Goal: Task Accomplishment & Management: Manage account settings

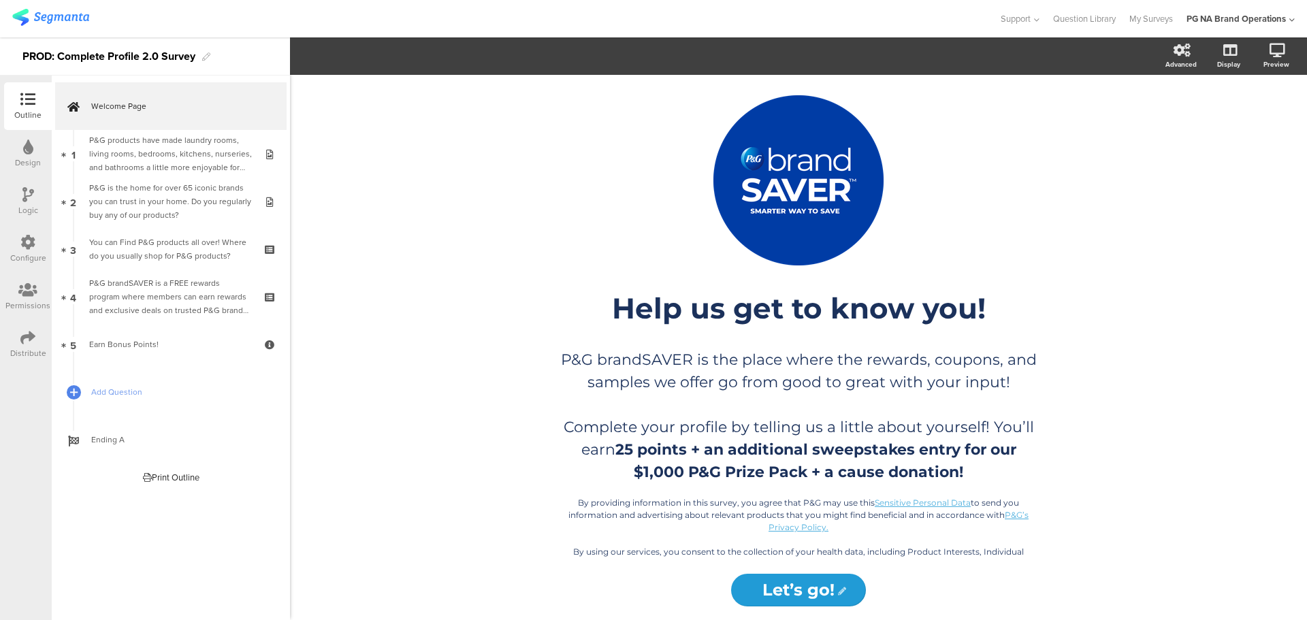
click at [24, 152] on icon at bounding box center [28, 147] width 10 height 15
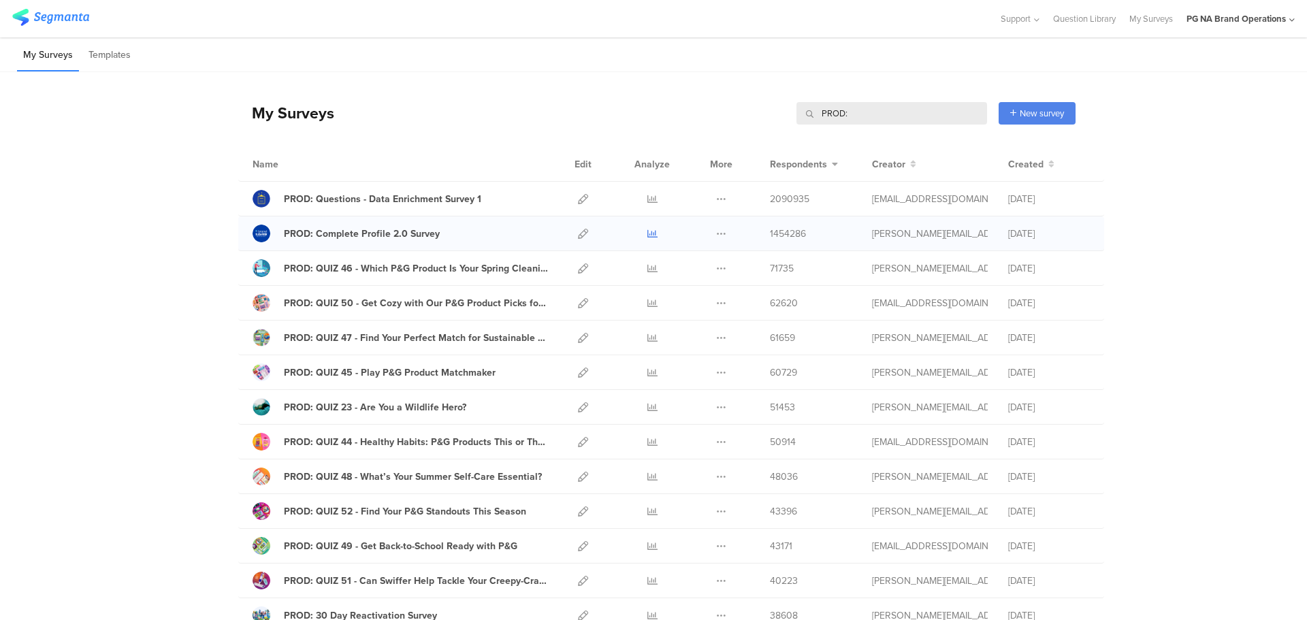
click at [649, 236] on icon at bounding box center [652, 234] width 10 height 10
click at [582, 200] on icon at bounding box center [583, 199] width 10 height 10
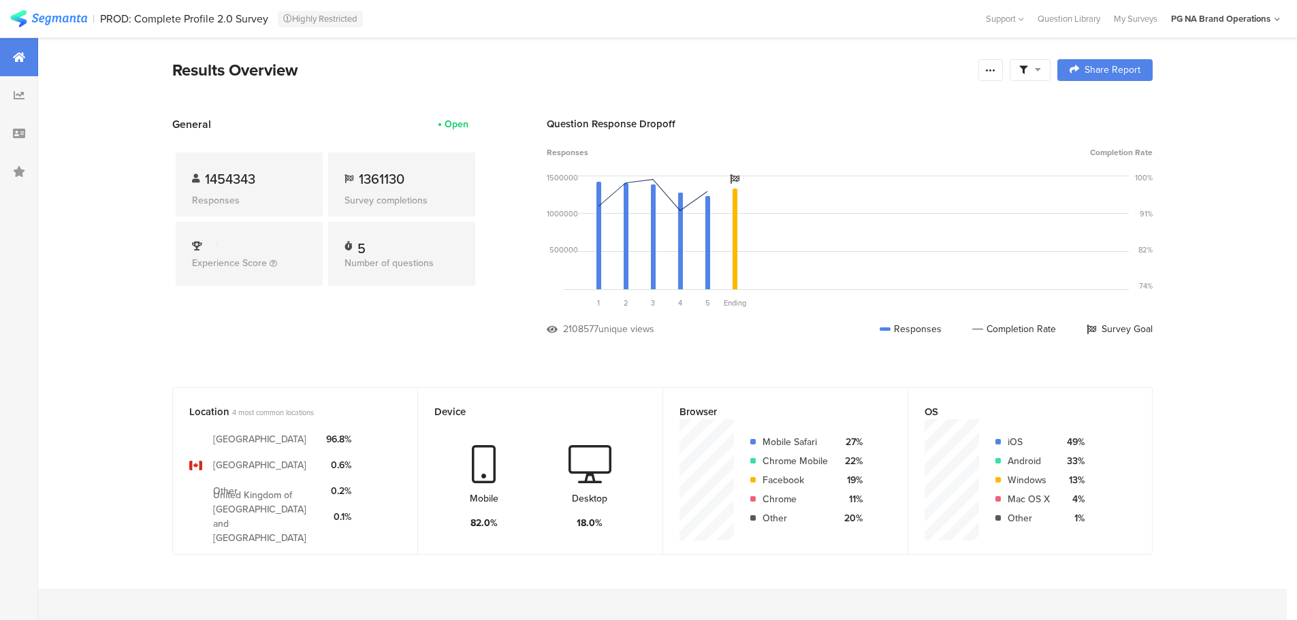
click at [1037, 70] on span at bounding box center [1030, 70] width 22 height 12
click at [1038, 70] on span at bounding box center [1030, 70] width 22 height 12
click at [996, 74] on icon at bounding box center [990, 70] width 11 height 11
click at [698, 88] on section "Results Overview Share Report Share Cancel Share Report Share Report" at bounding box center [662, 87] width 1089 height 59
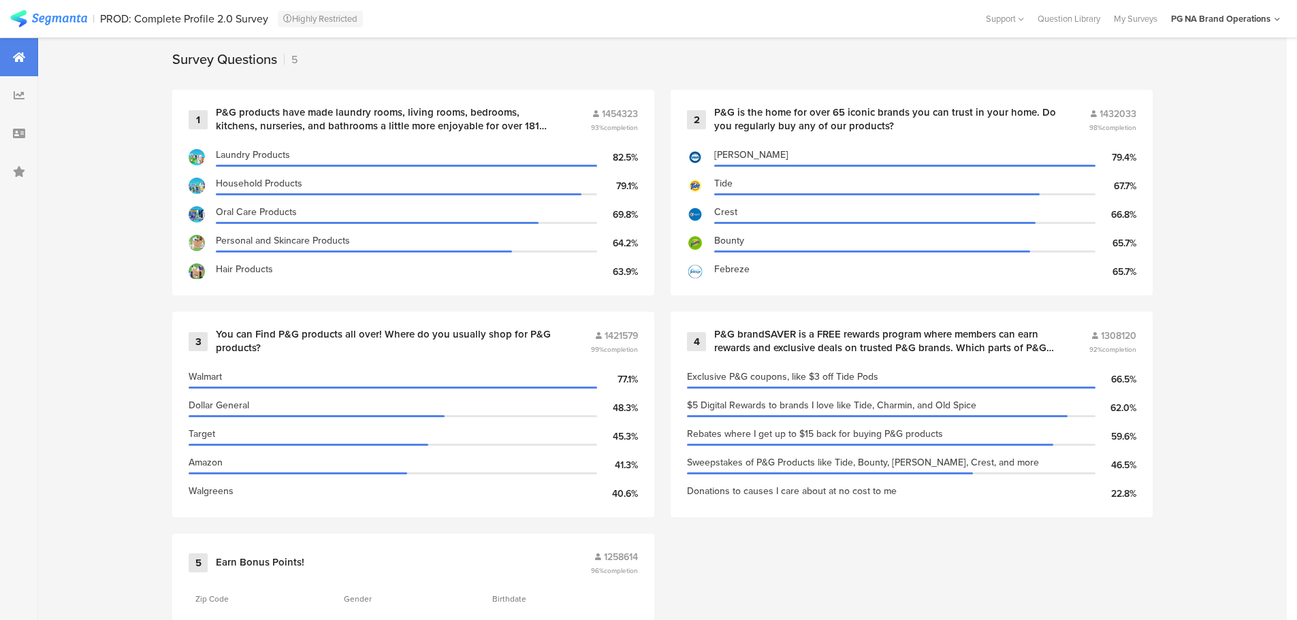
scroll to position [575, 0]
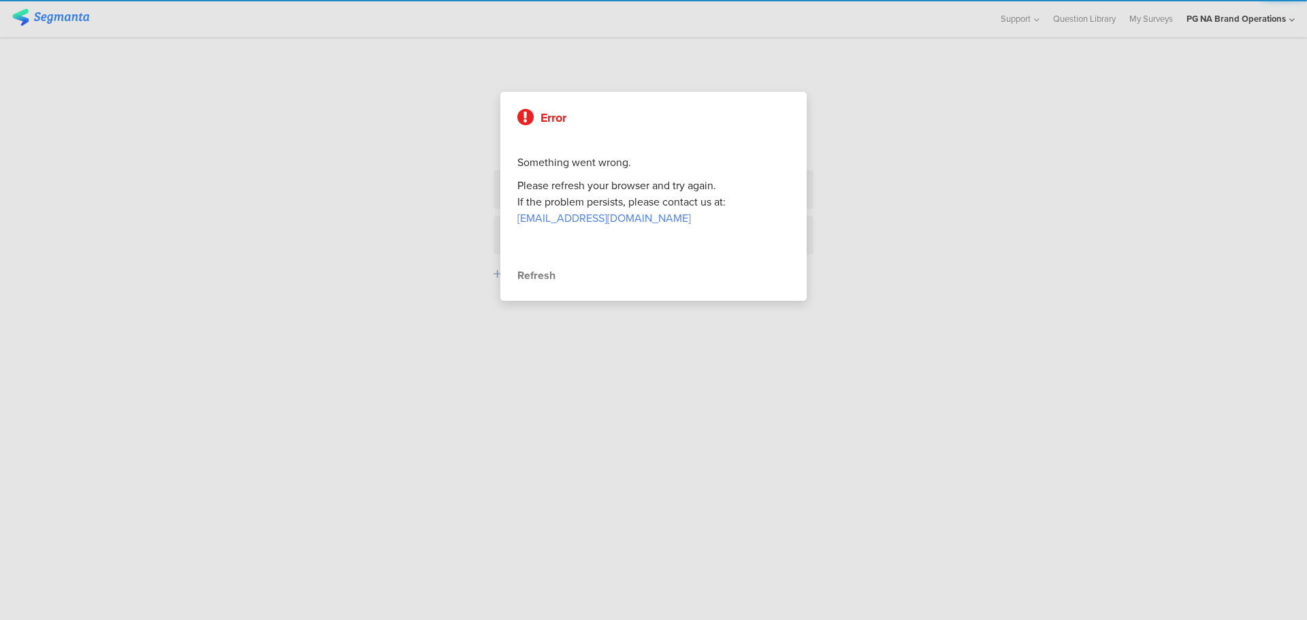
click at [561, 279] on div "Refresh" at bounding box center [653, 276] width 272 height 16
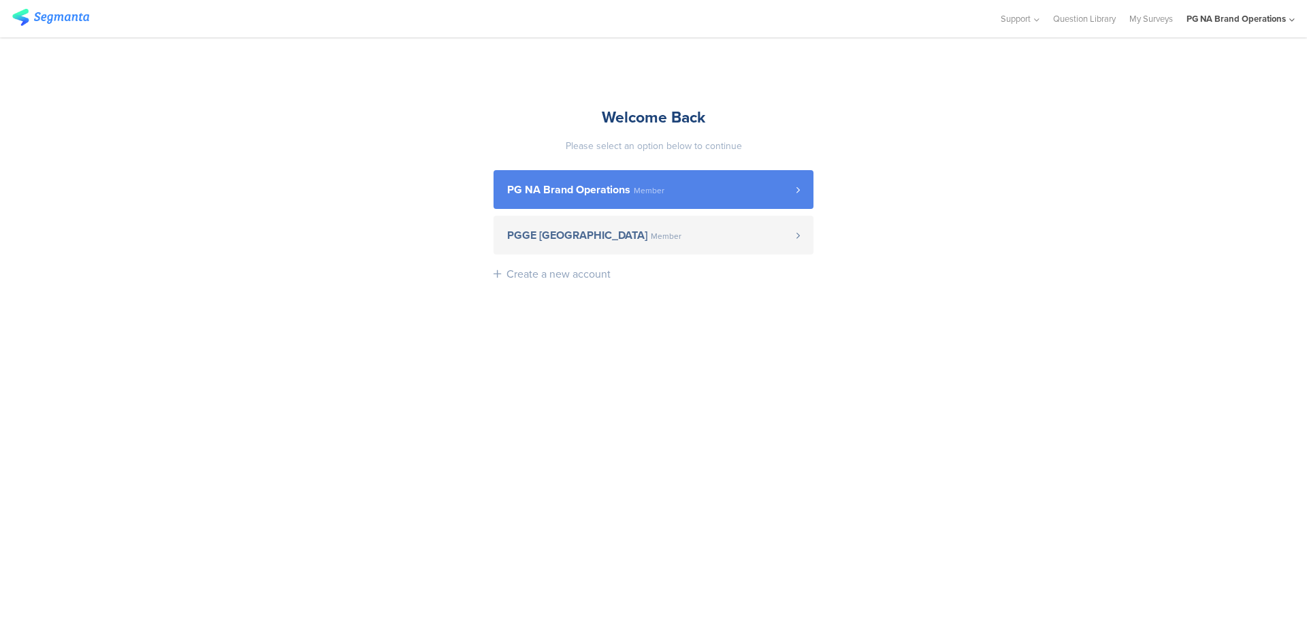
click at [623, 189] on span "PG NA Brand Operations" at bounding box center [568, 189] width 123 height 11
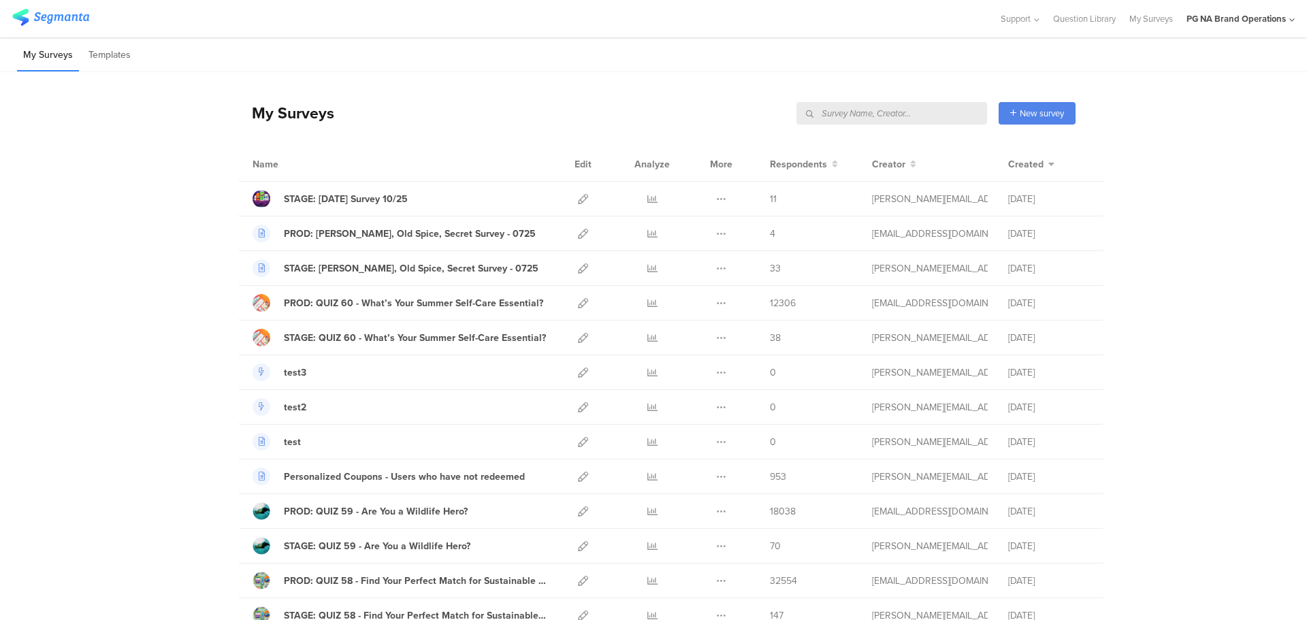
click at [928, 114] on input "text" at bounding box center [891, 113] width 191 height 22
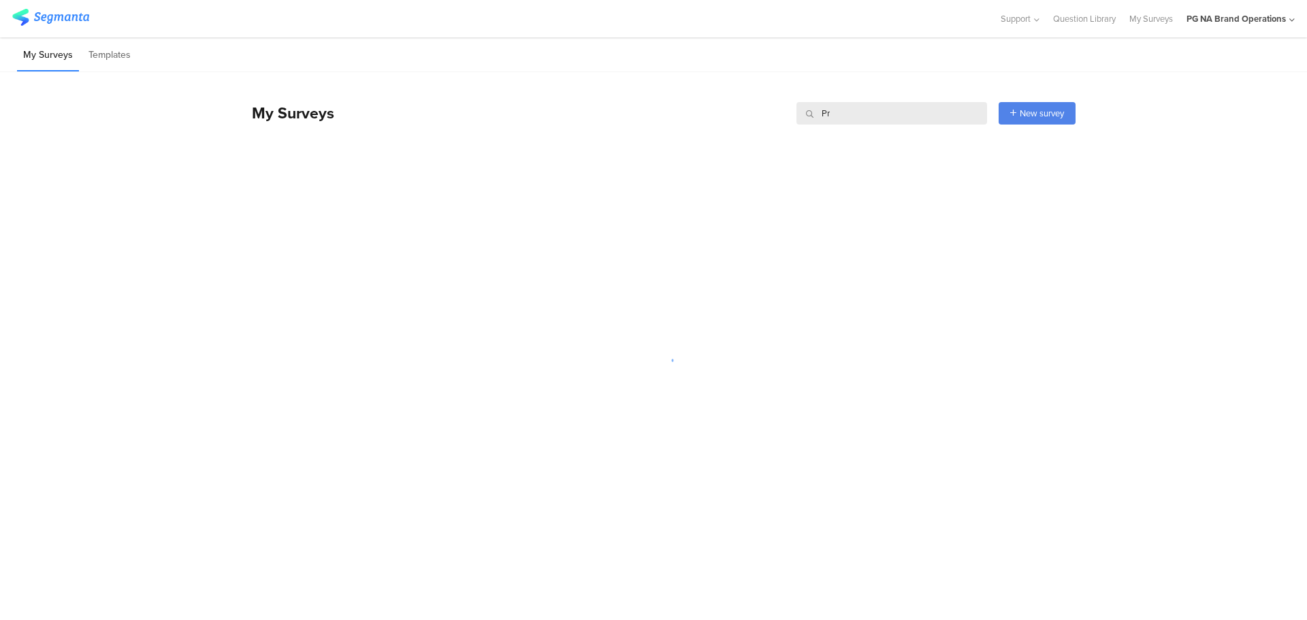
type input "P"
type input "R"
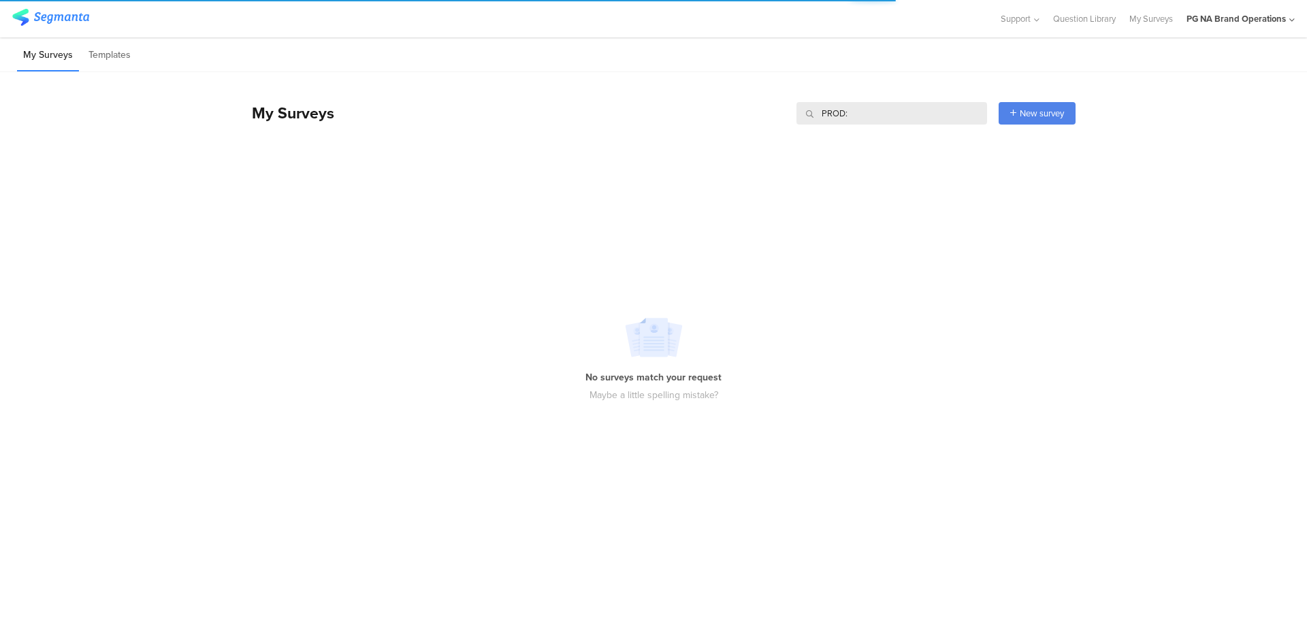
click at [887, 114] on input "PROD:" at bounding box center [891, 113] width 191 height 22
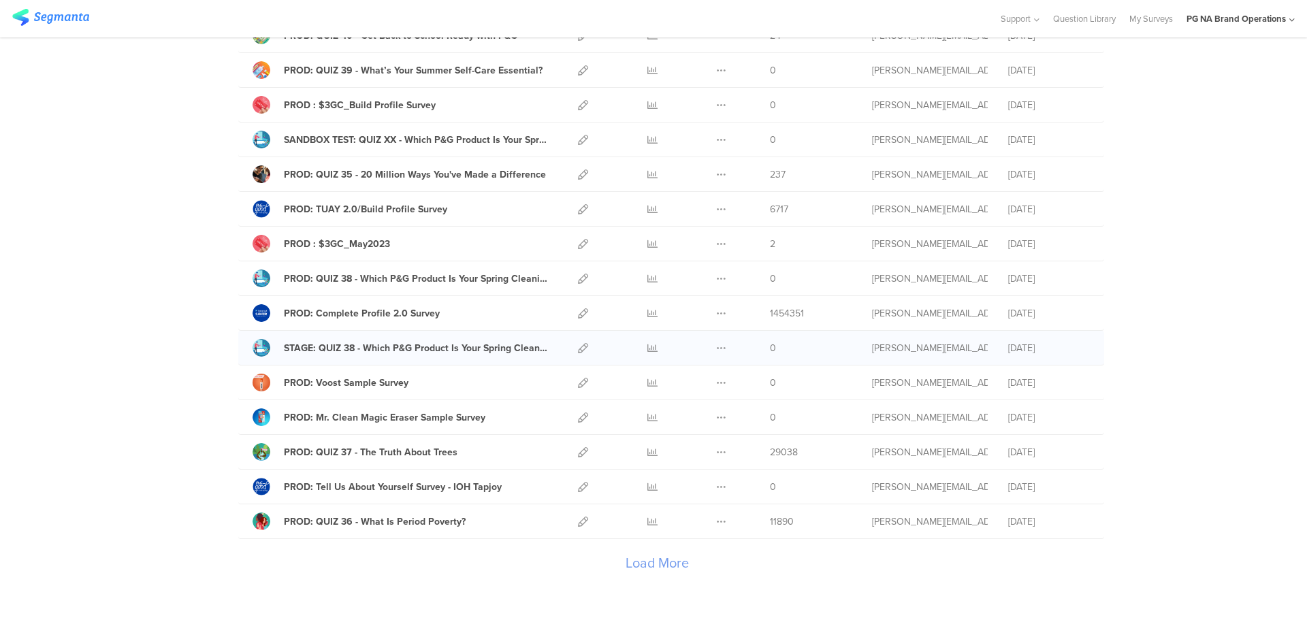
scroll to position [1440, 0]
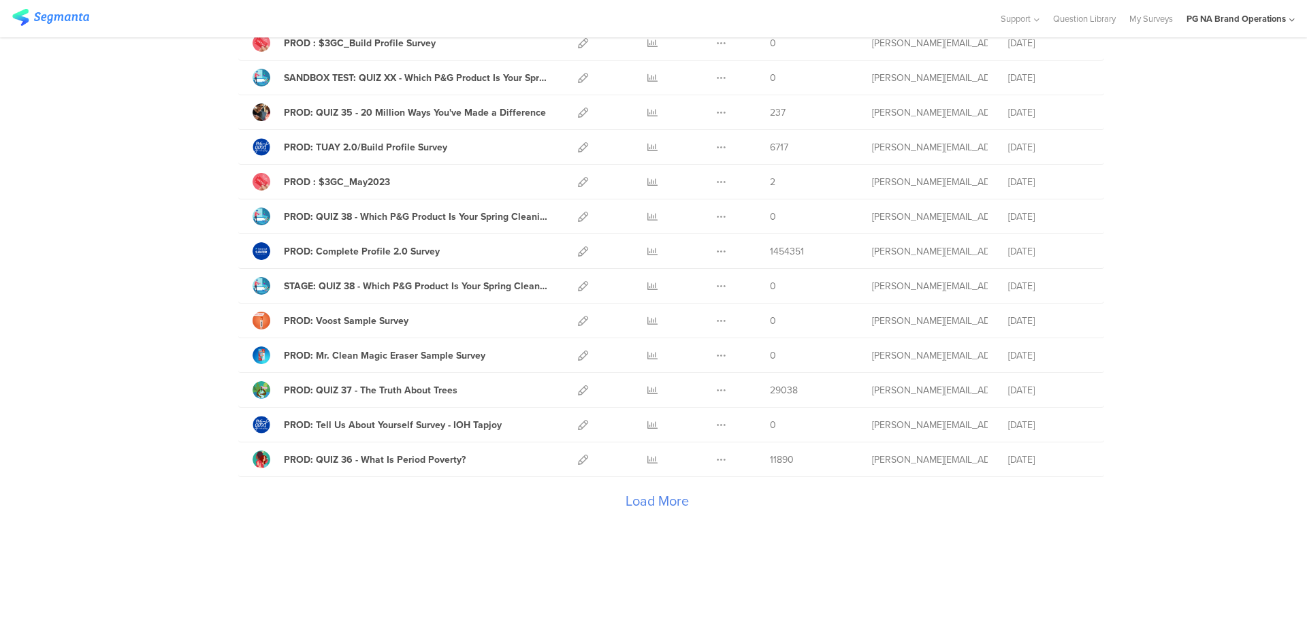
click at [641, 508] on div "Load More" at bounding box center [656, 504] width 837 height 54
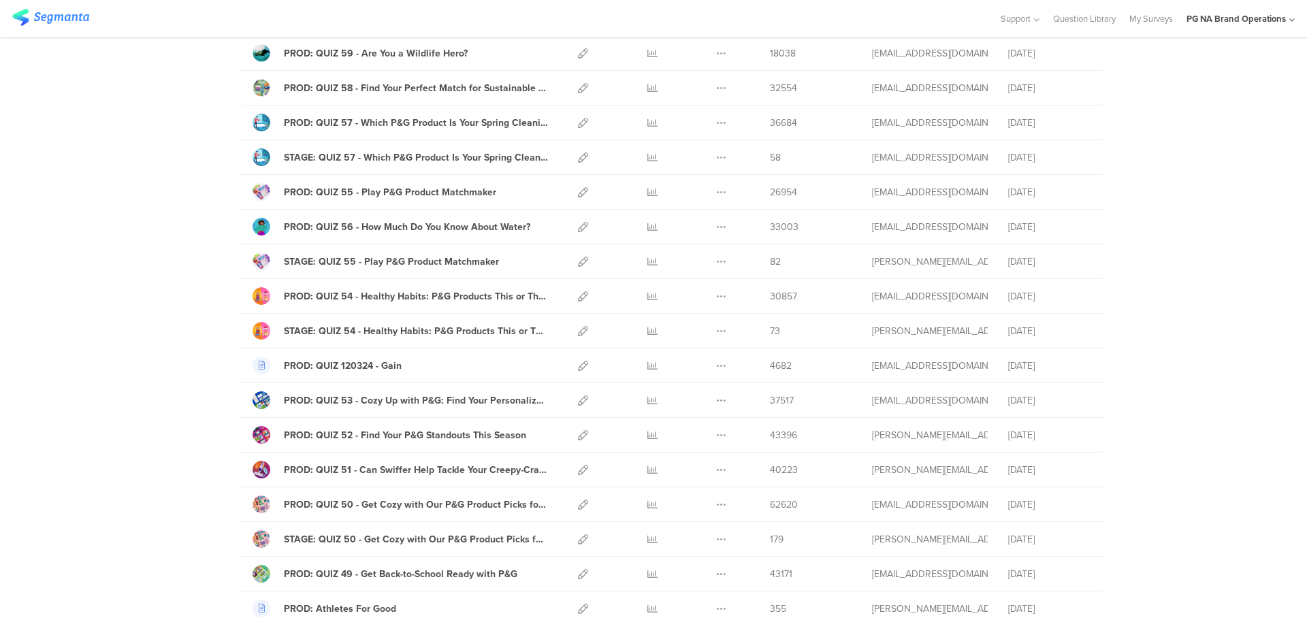
scroll to position [0, 0]
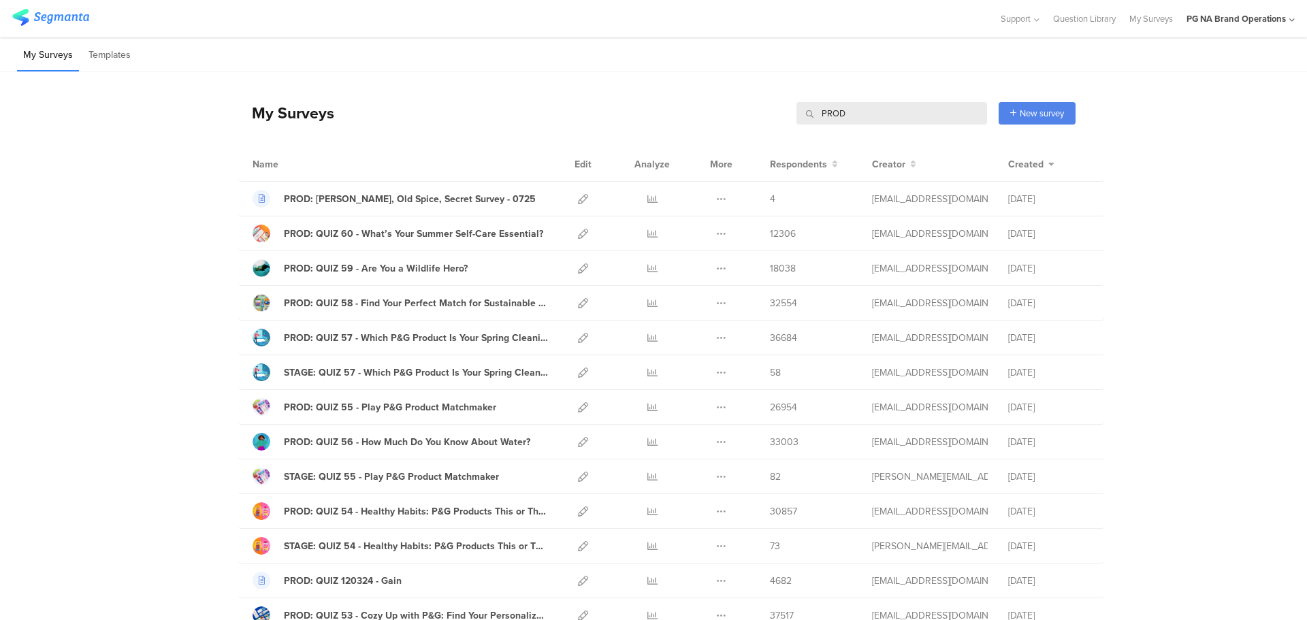
click at [897, 112] on input "PROD" at bounding box center [891, 113] width 191 height 22
type input "PROD:"
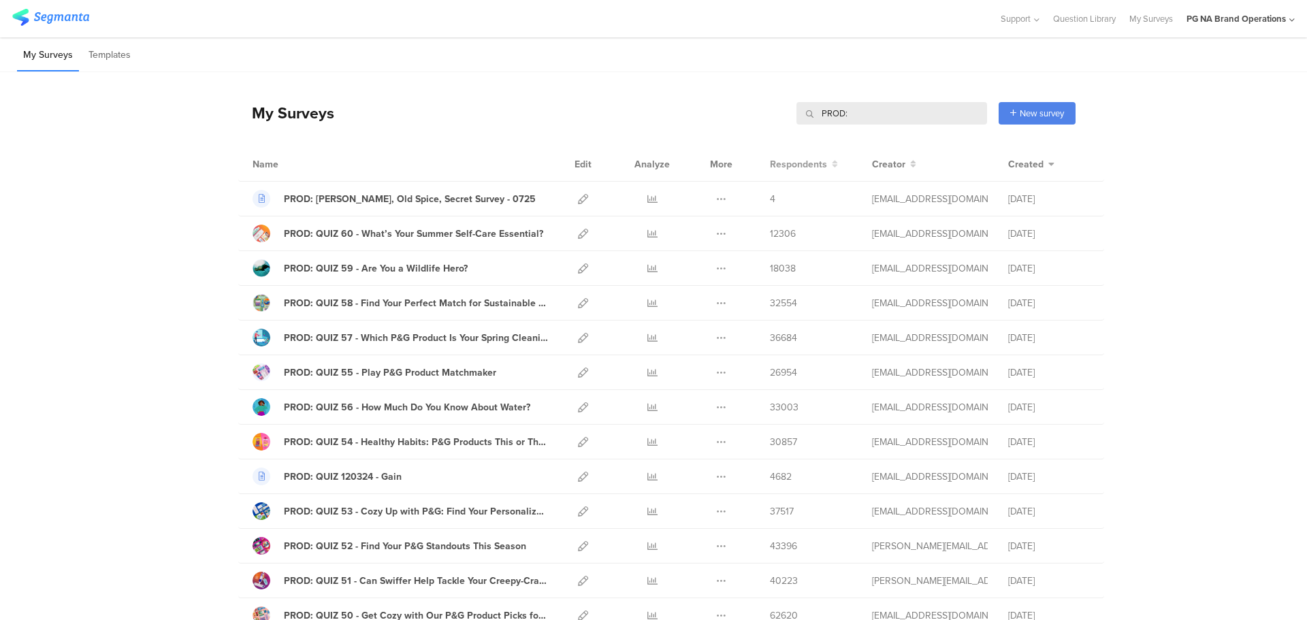
click at [787, 161] on span "Respondents" at bounding box center [798, 164] width 57 height 14
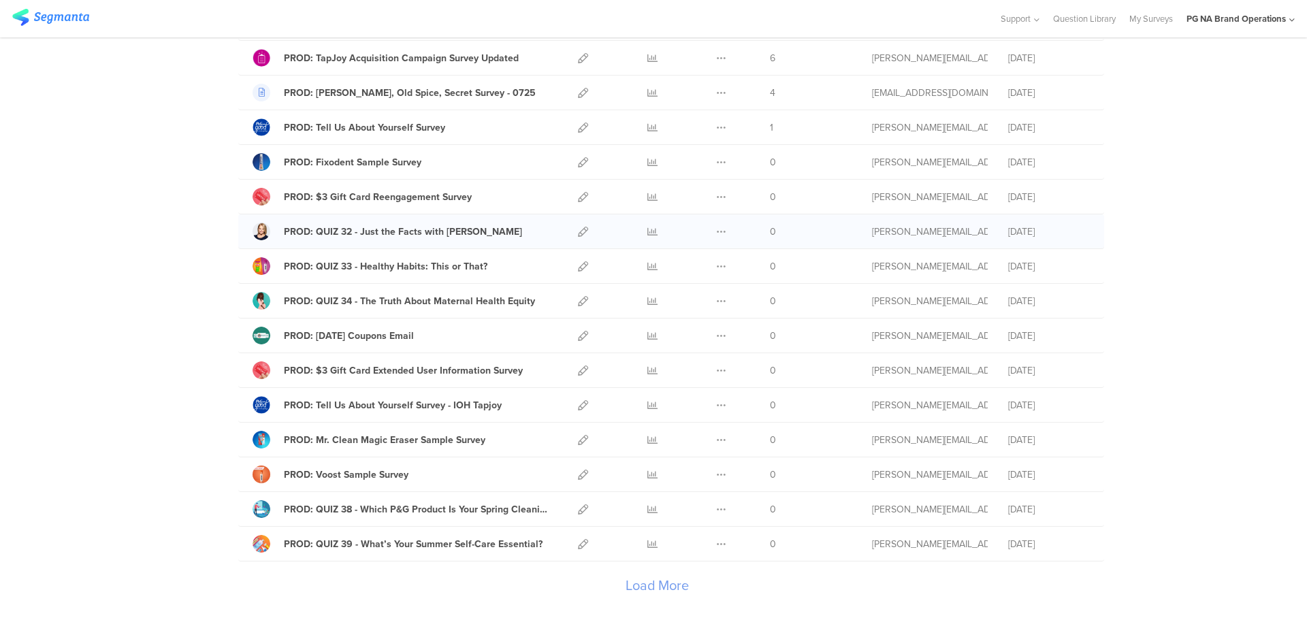
scroll to position [1440, 0]
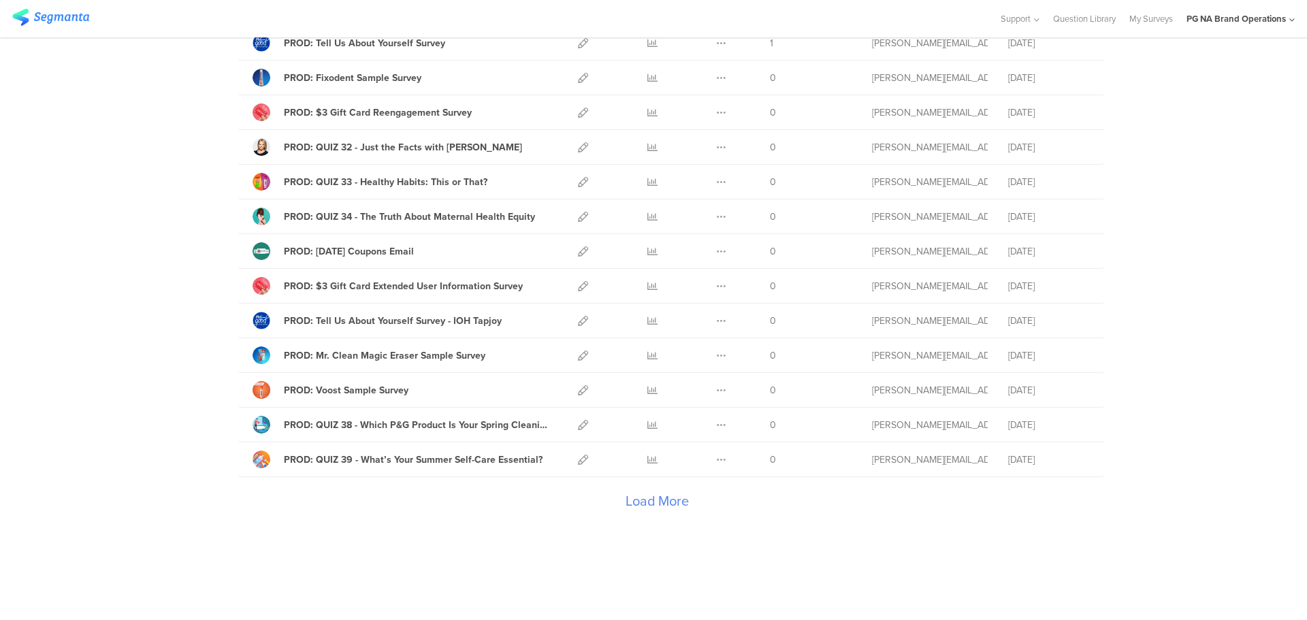
click at [675, 502] on div "Load More" at bounding box center [656, 504] width 837 height 54
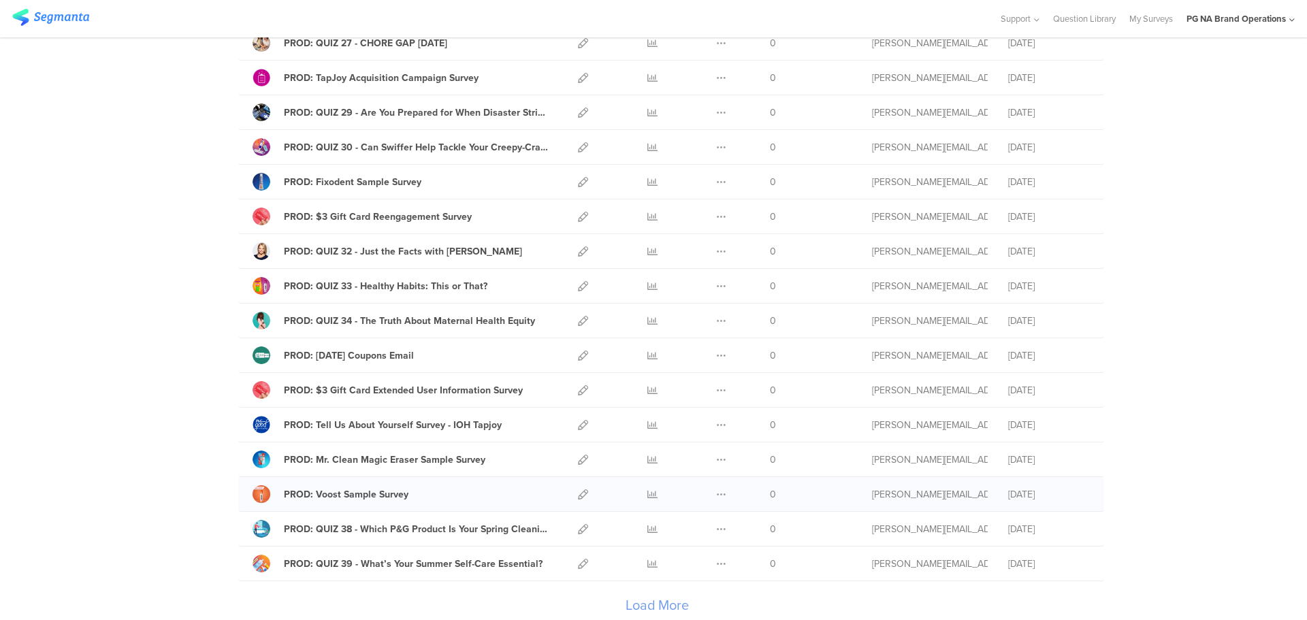
scroll to position [3176, 0]
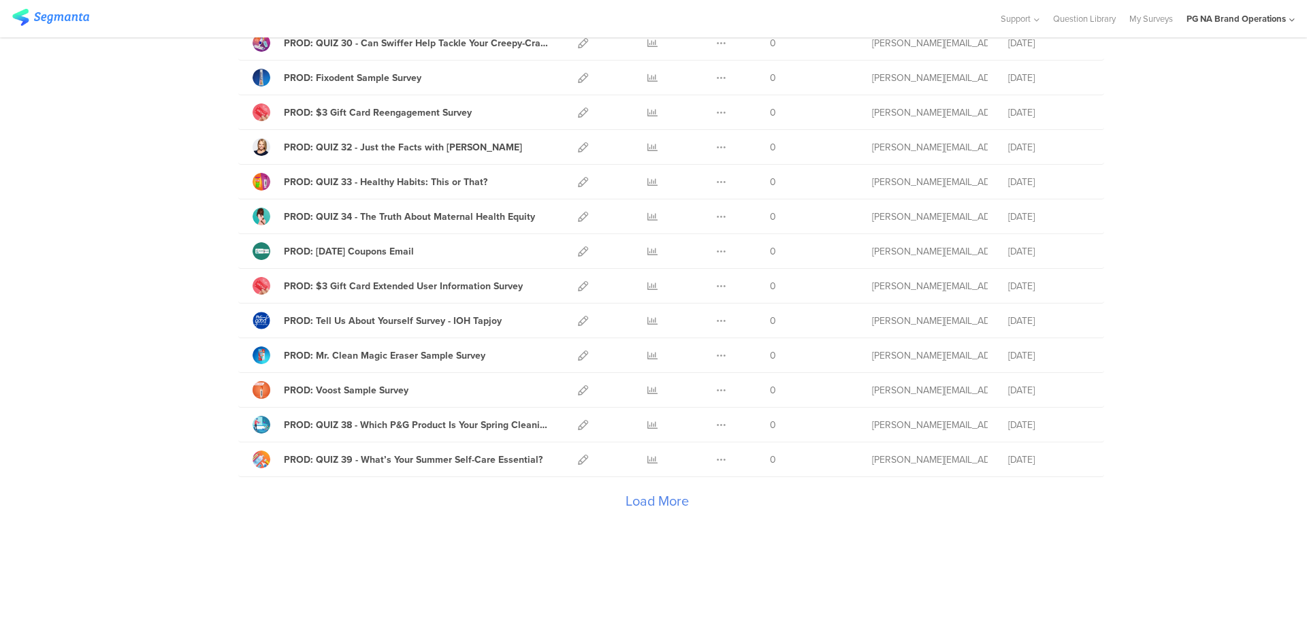
click at [661, 504] on div "Load More" at bounding box center [656, 504] width 837 height 54
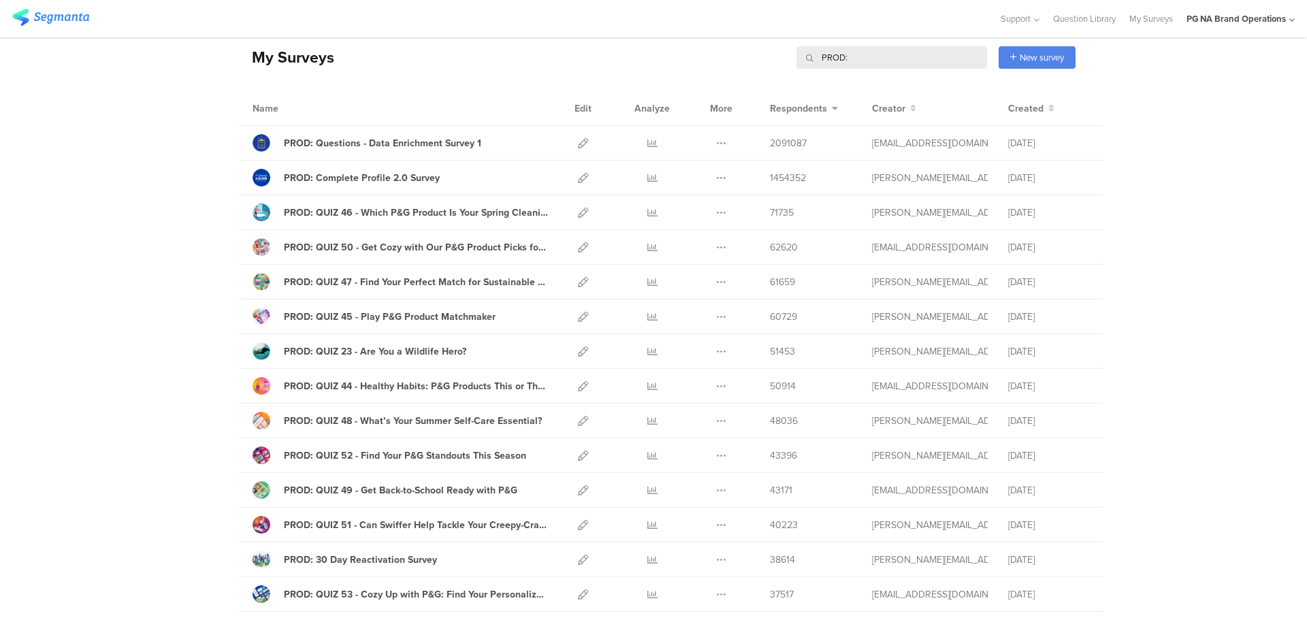
scroll to position [0, 0]
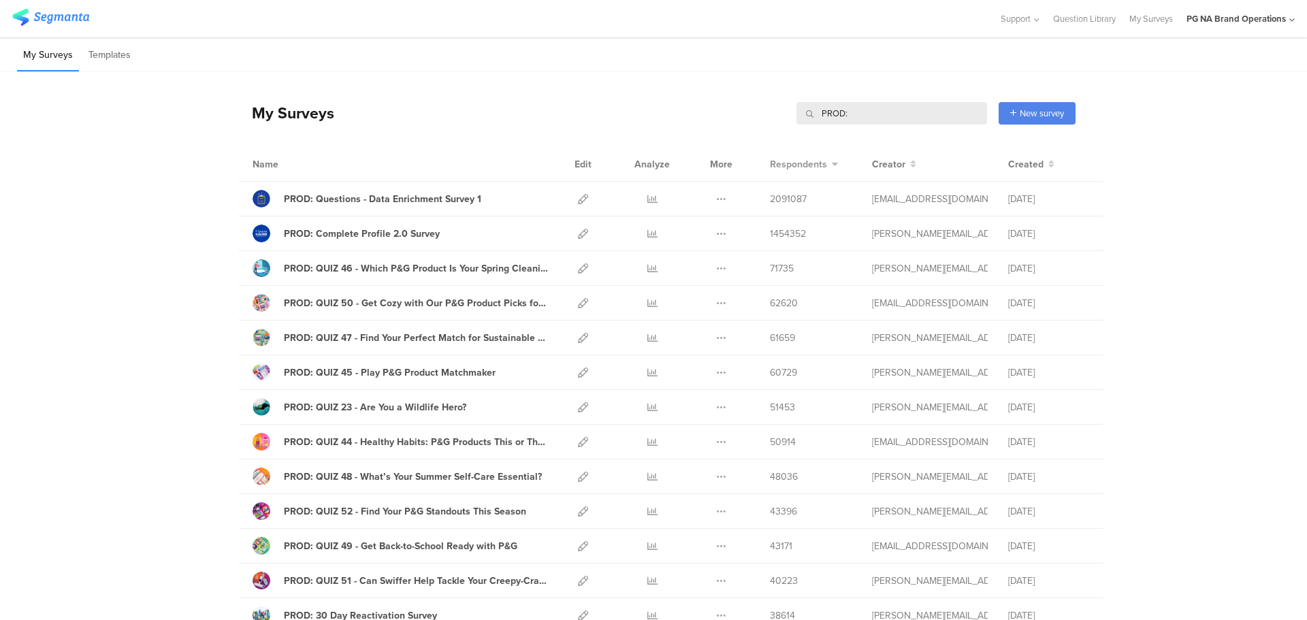
click at [796, 165] on span "Respondents" at bounding box center [798, 164] width 57 height 14
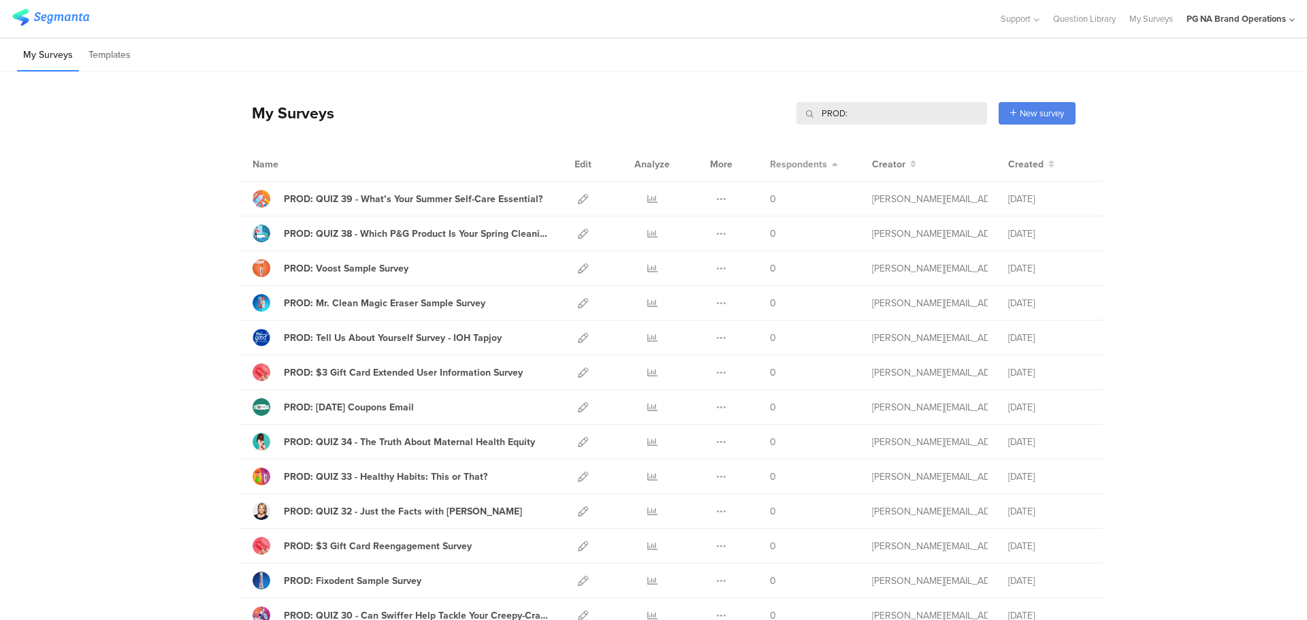
click at [796, 165] on span "Respondents" at bounding box center [798, 164] width 57 height 14
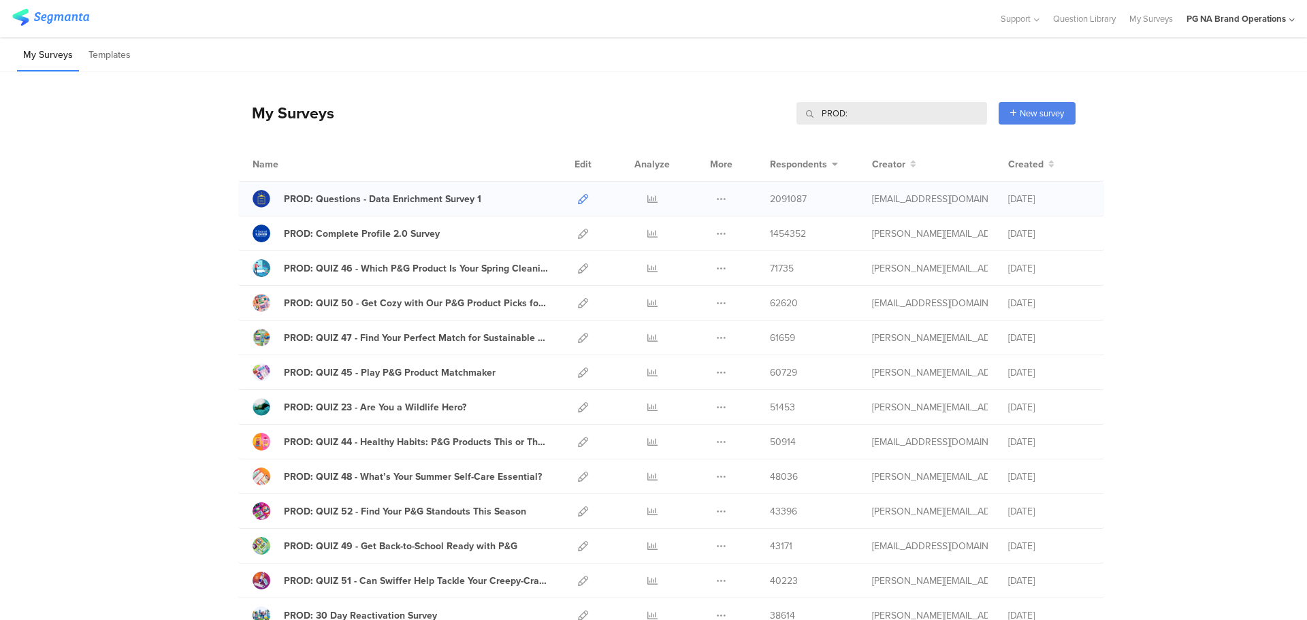
click at [578, 196] on icon at bounding box center [583, 199] width 10 height 10
click at [578, 236] on icon at bounding box center [583, 234] width 10 height 10
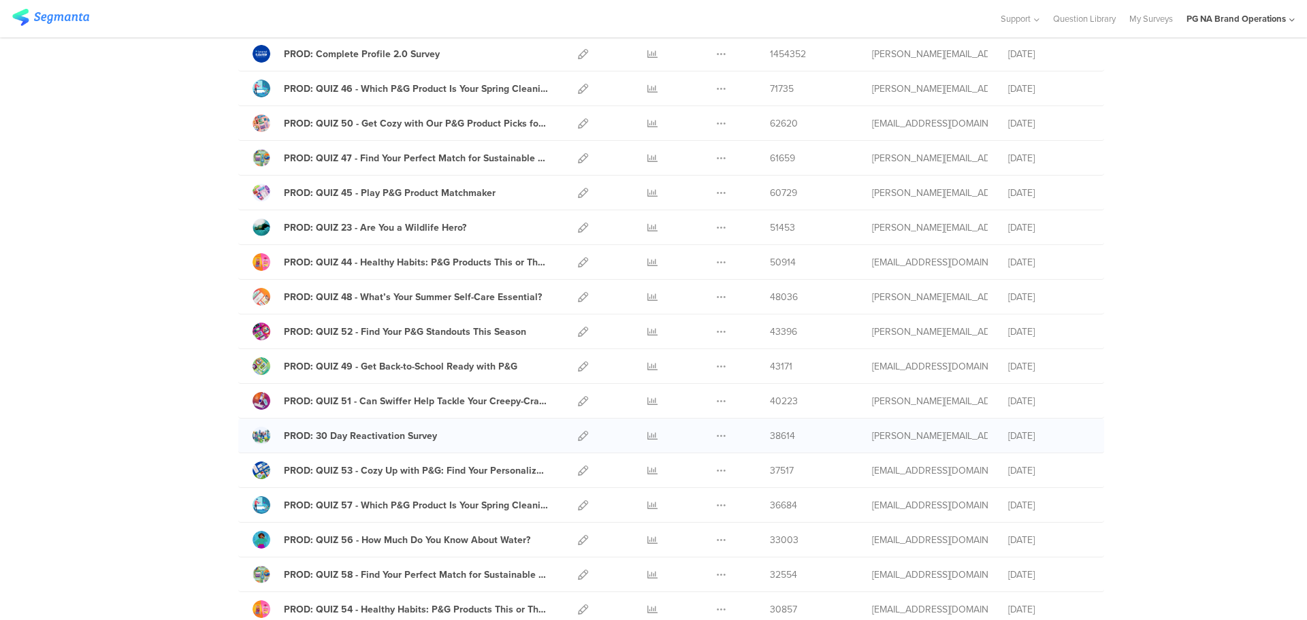
scroll to position [206, 0]
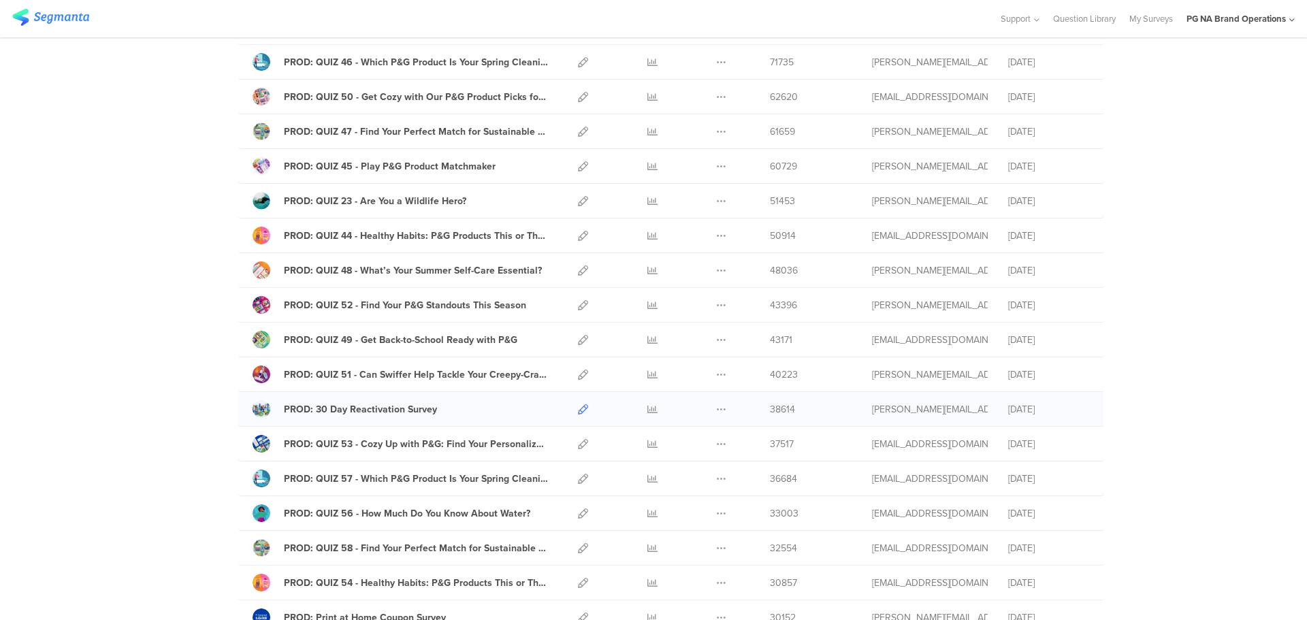
click at [579, 404] on icon at bounding box center [583, 409] width 10 height 10
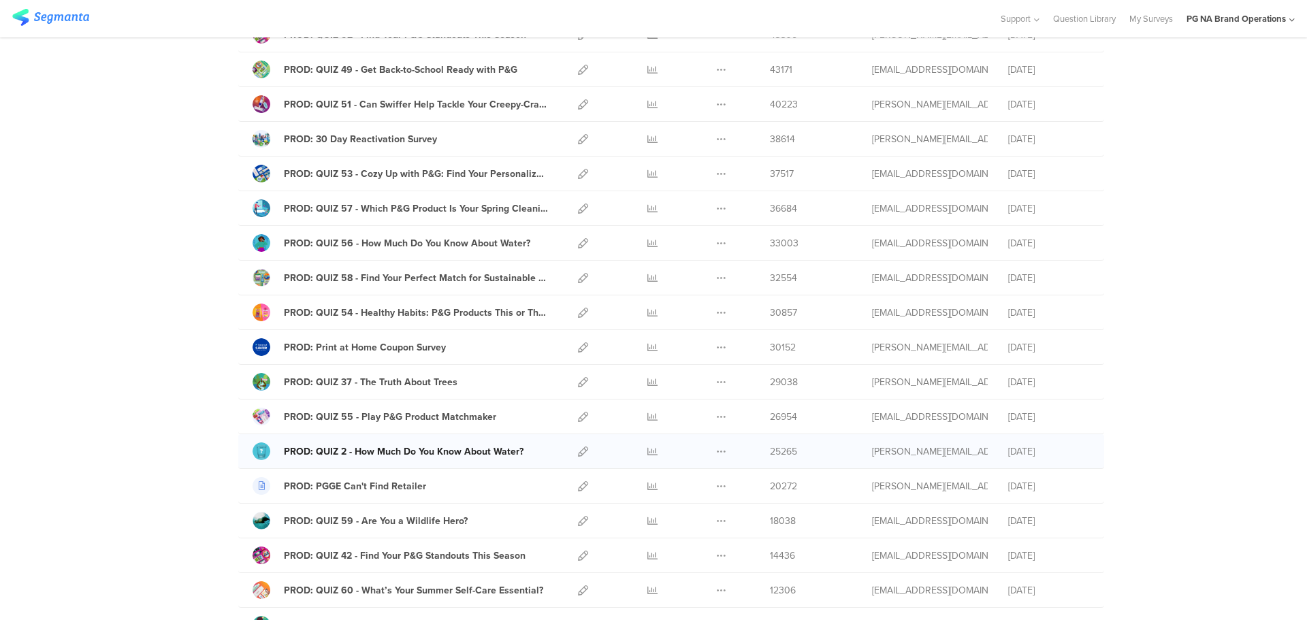
scroll to position [483, 0]
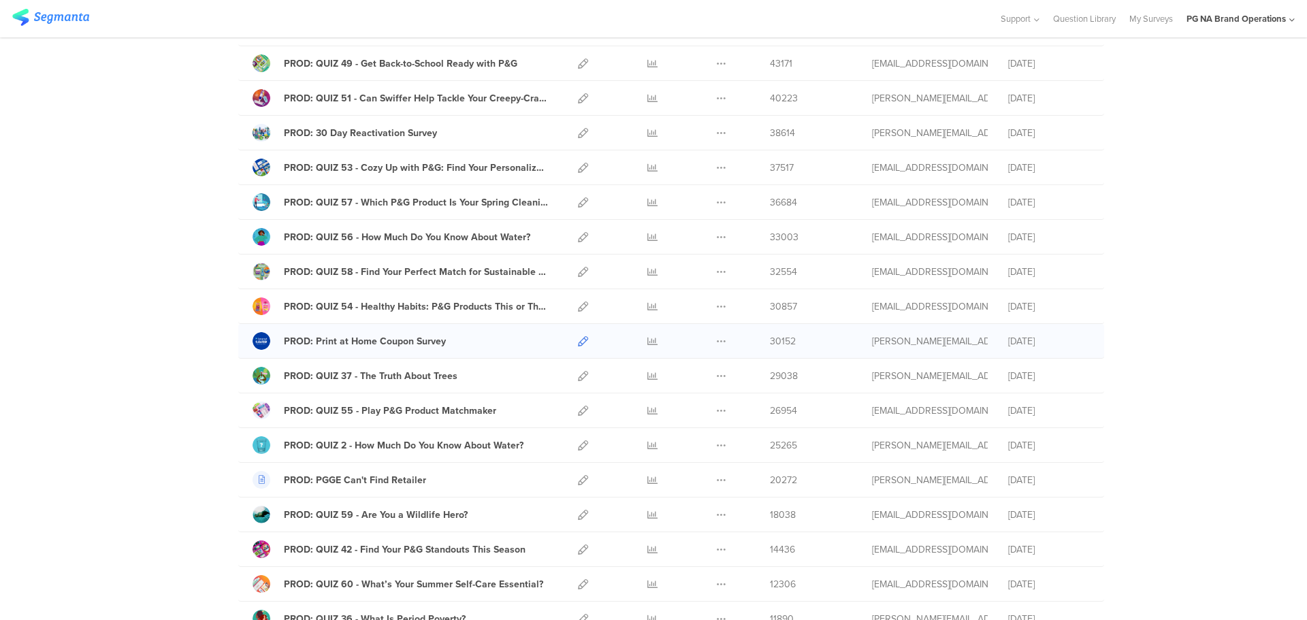
click at [578, 339] on icon at bounding box center [583, 341] width 10 height 10
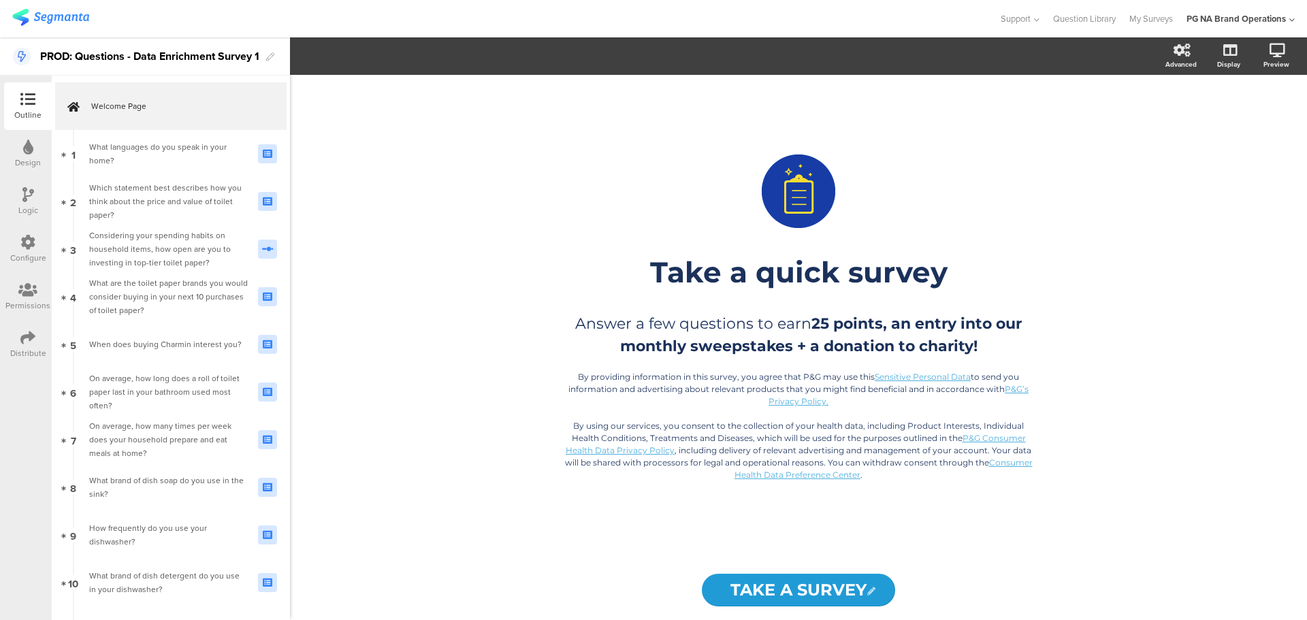
click at [29, 245] on icon at bounding box center [27, 242] width 15 height 15
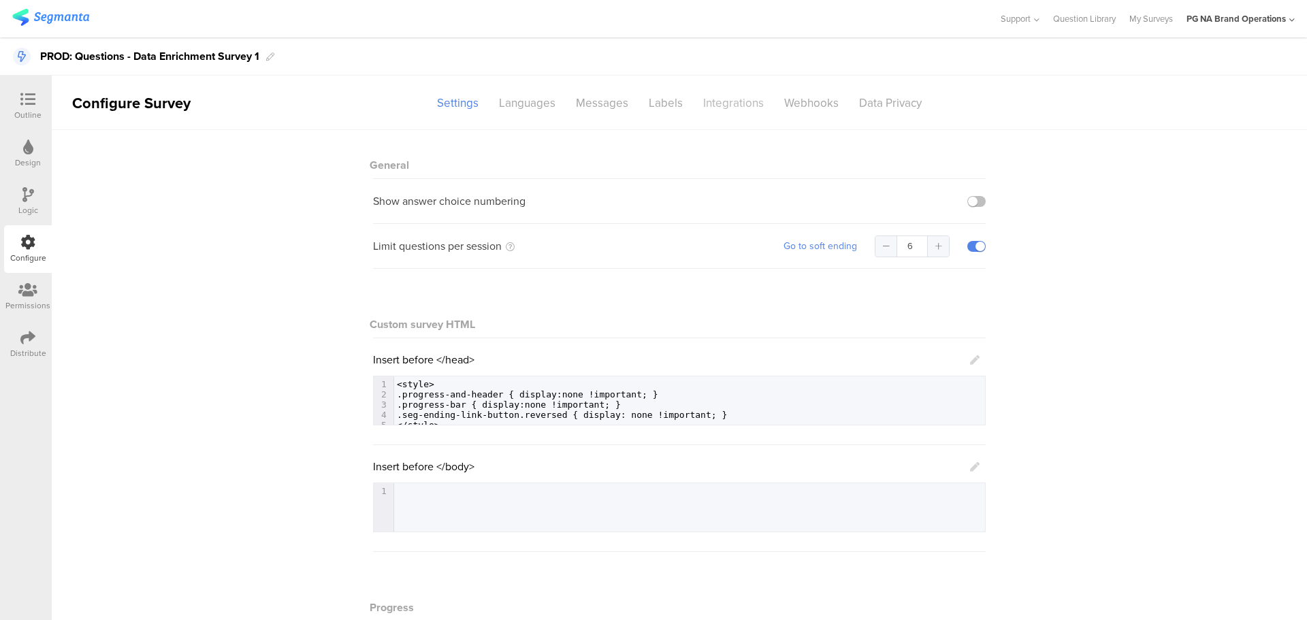
click at [745, 104] on div "Integrations" at bounding box center [733, 103] width 81 height 24
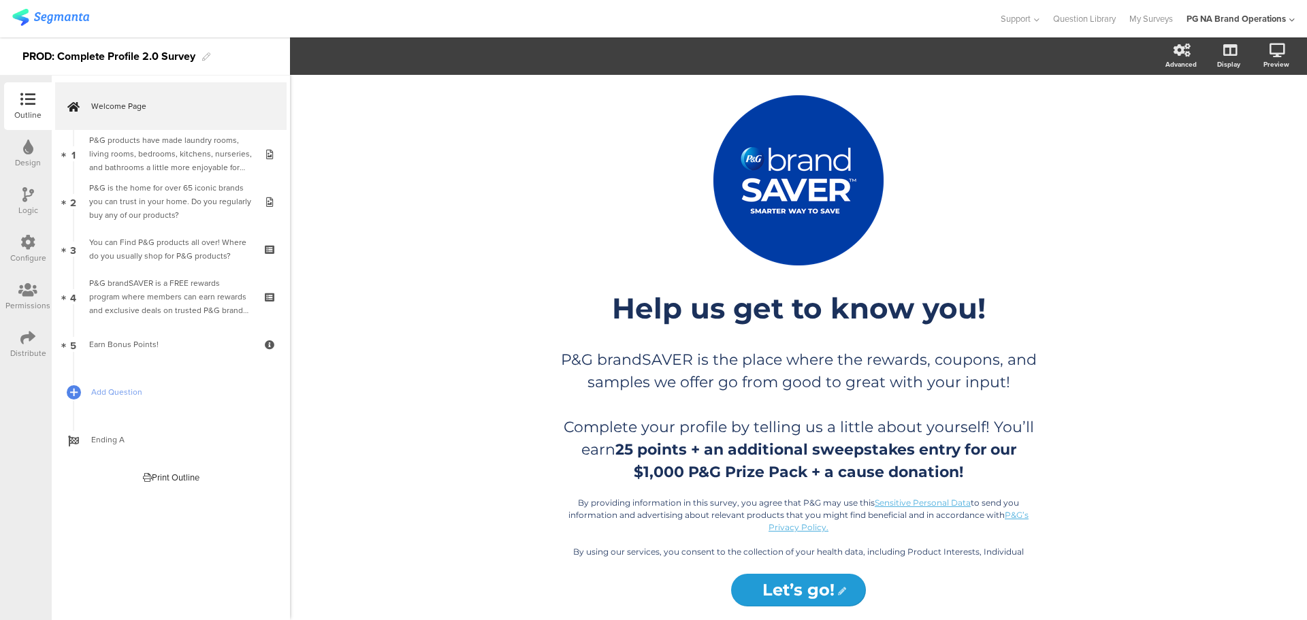
click at [24, 248] on icon at bounding box center [27, 242] width 15 height 15
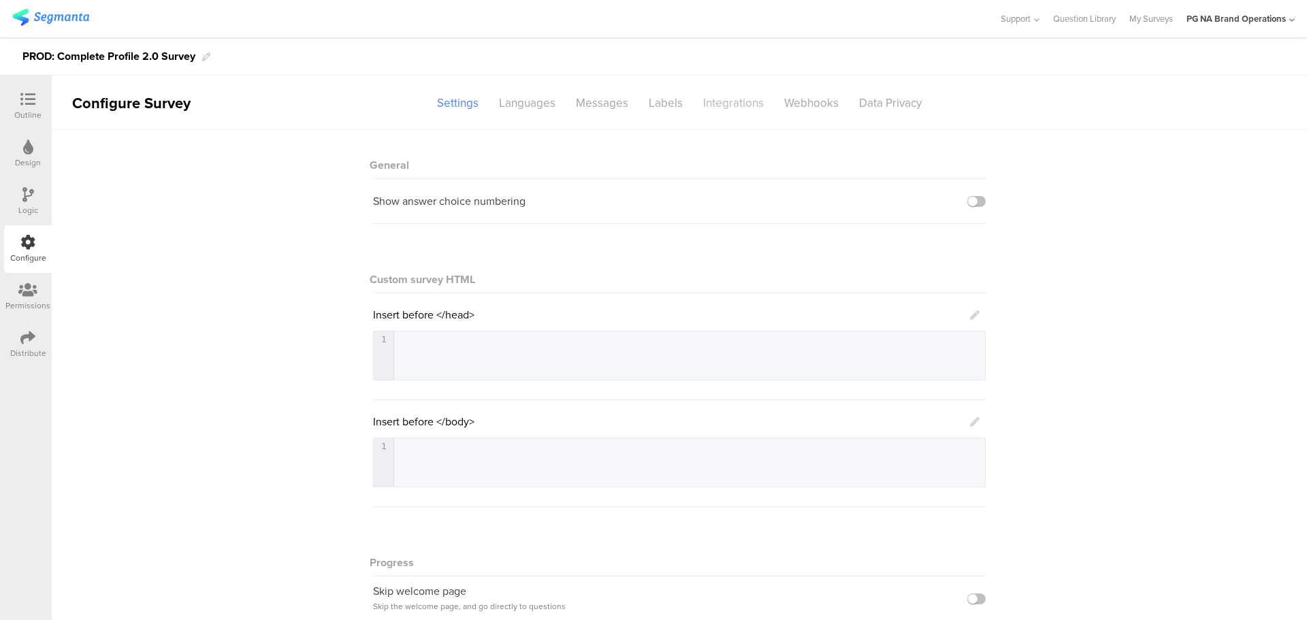
click at [735, 99] on div "Integrations" at bounding box center [733, 103] width 81 height 24
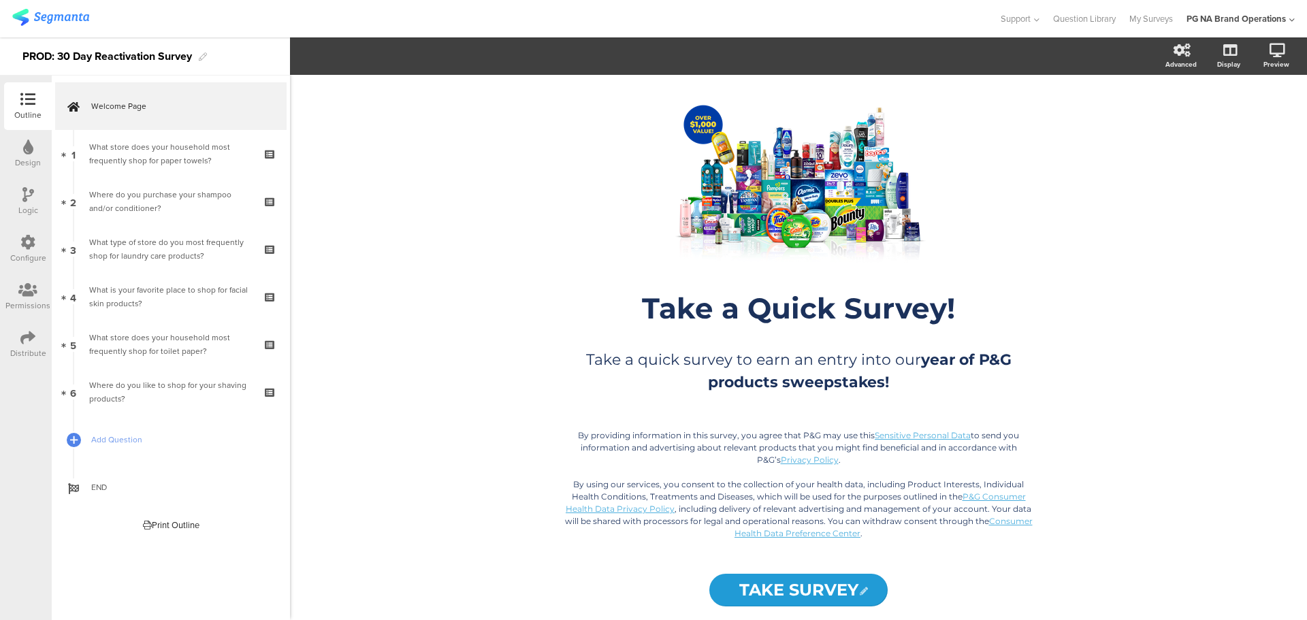
click at [23, 246] on icon at bounding box center [27, 242] width 15 height 15
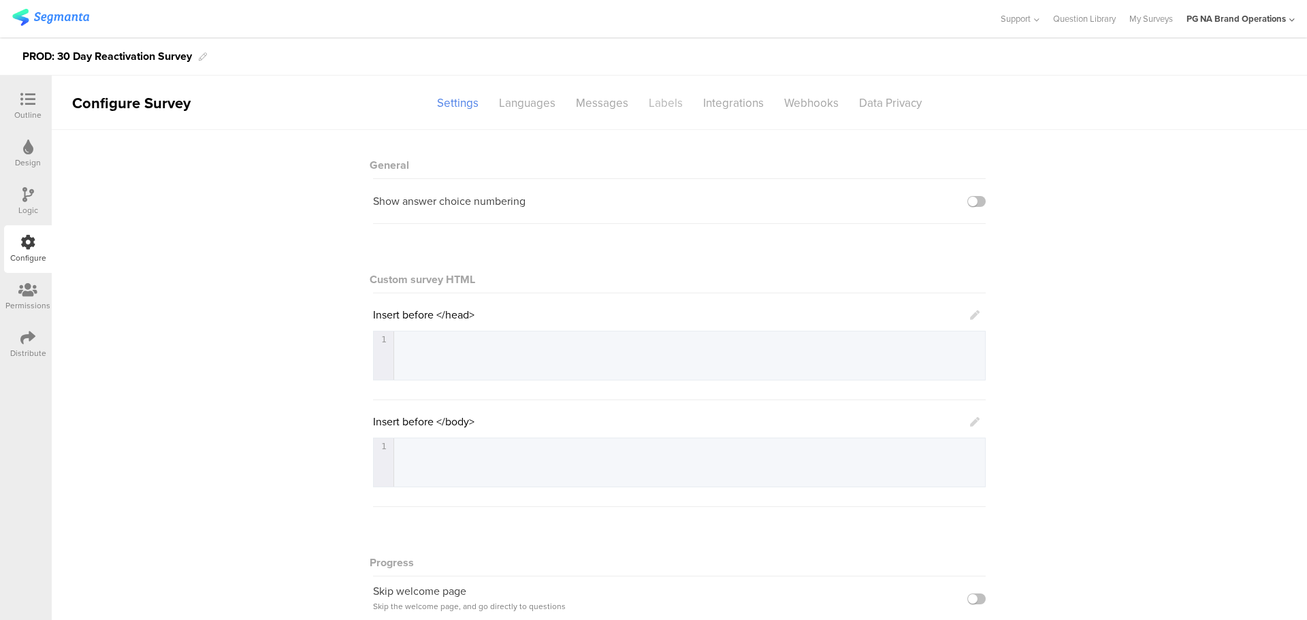
click at [666, 104] on div "Labels" at bounding box center [666, 103] width 54 height 24
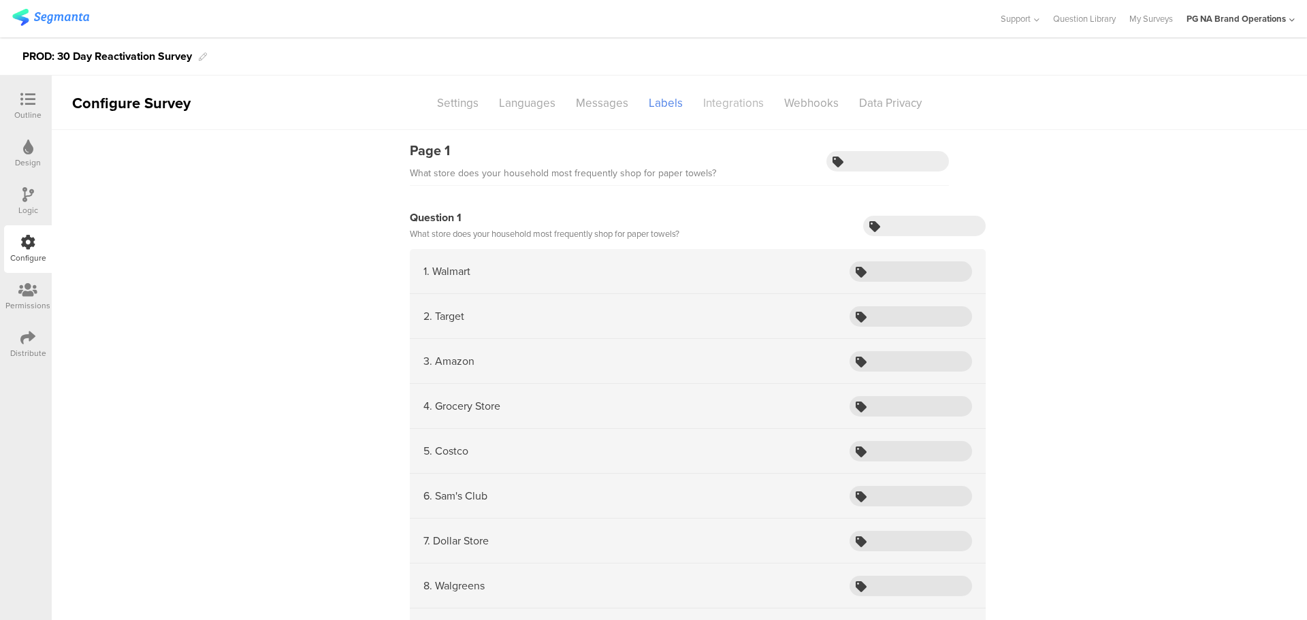
click at [734, 108] on div "Integrations" at bounding box center [733, 103] width 81 height 24
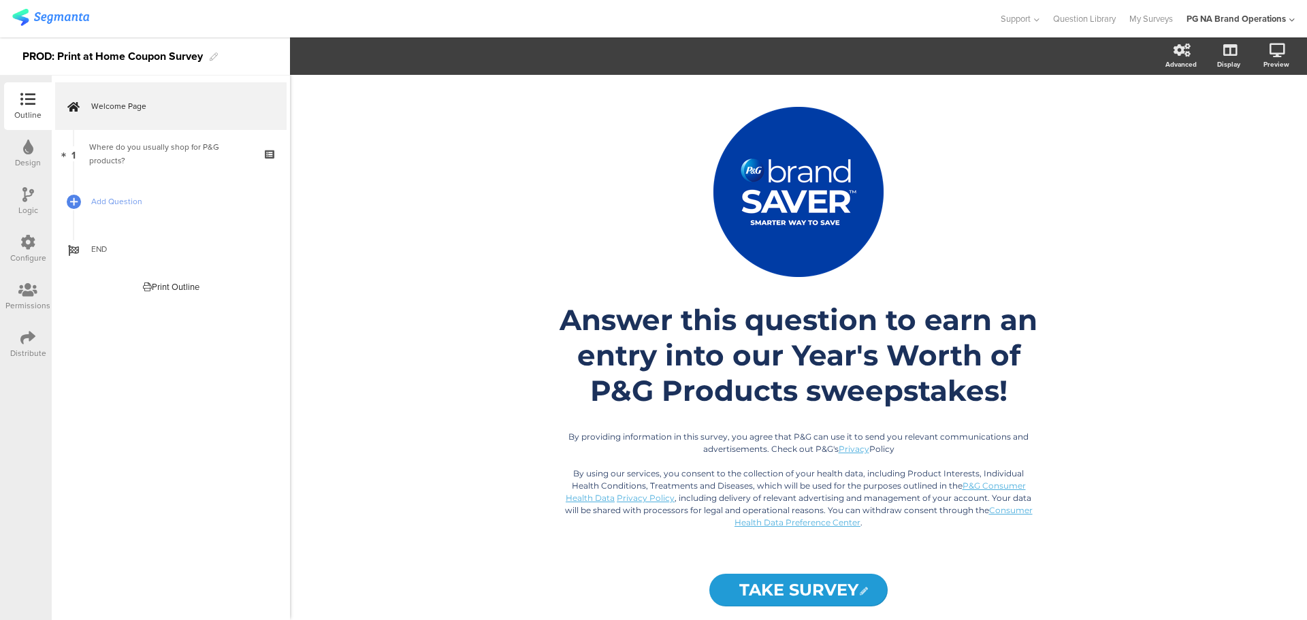
click at [31, 248] on icon at bounding box center [27, 242] width 15 height 15
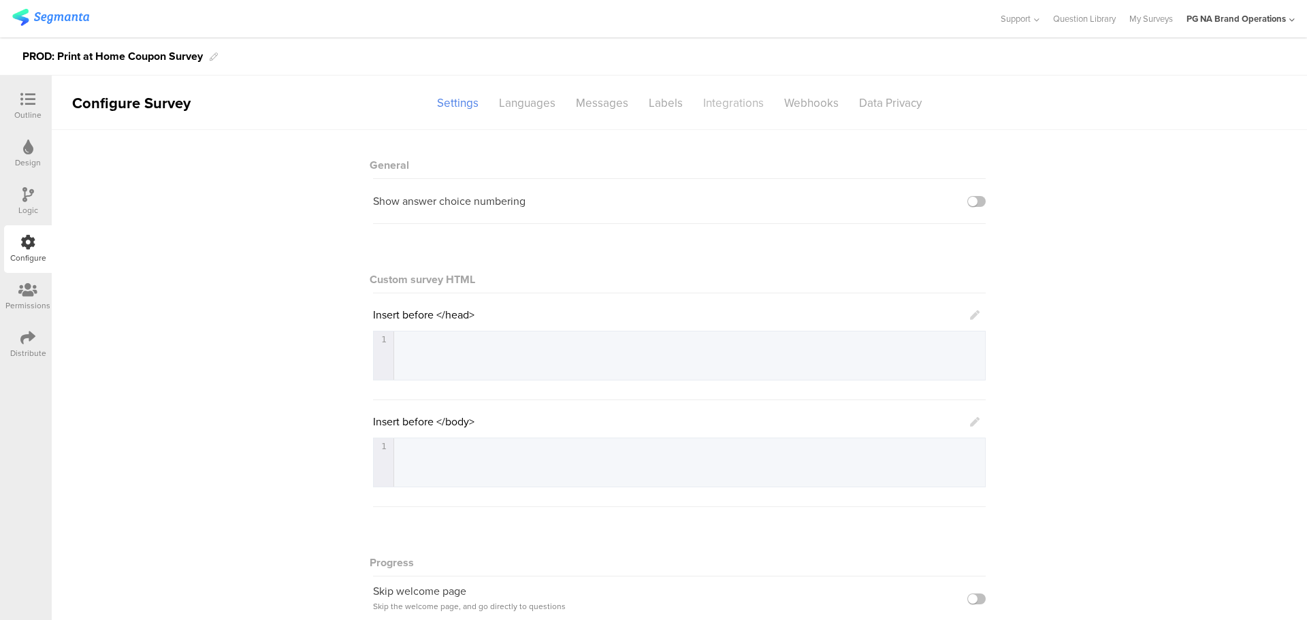
click at [729, 103] on div "Integrations" at bounding box center [733, 103] width 81 height 24
